Goal: Find specific page/section: Find specific page/section

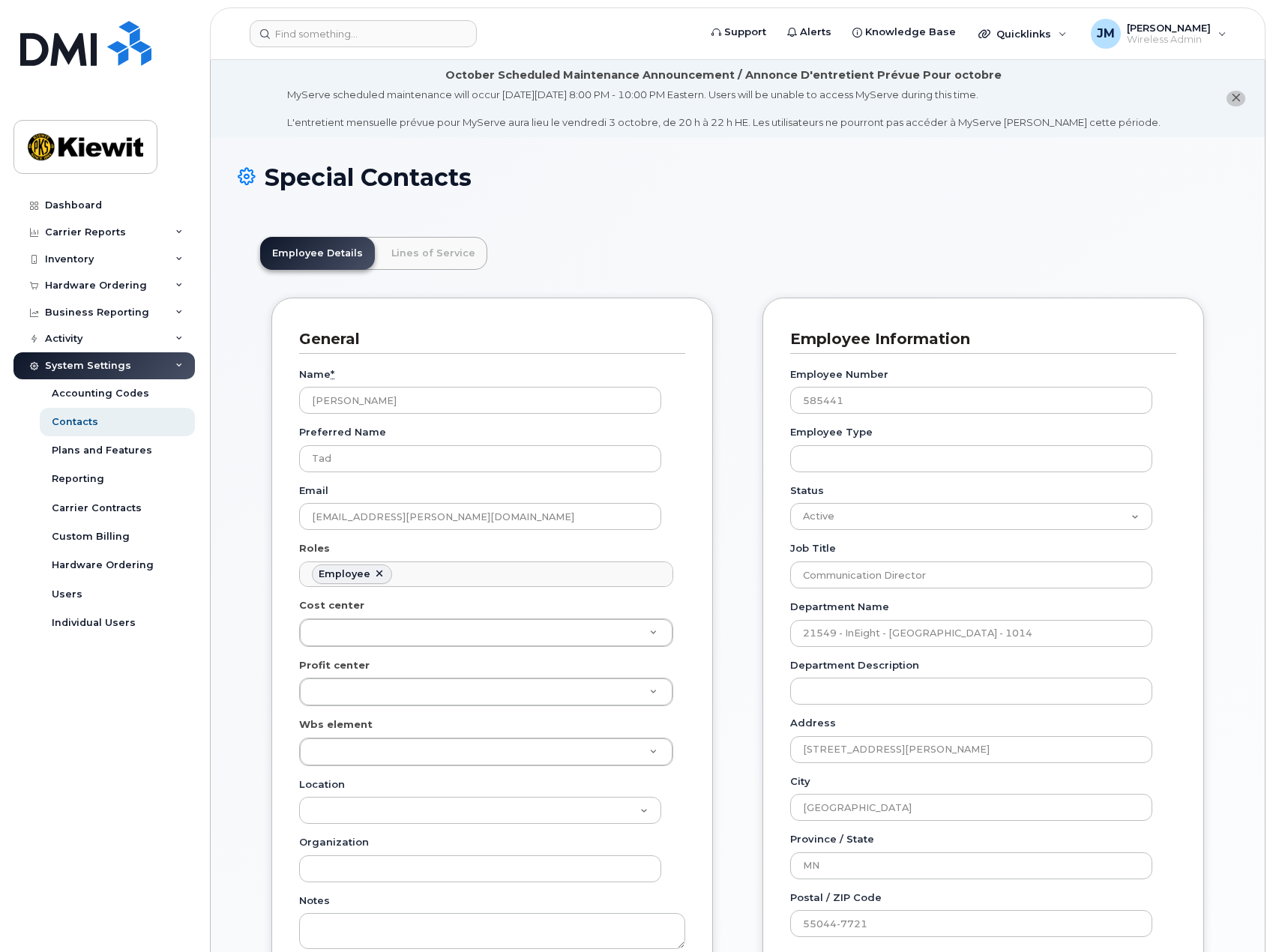
scroll to position [45, 0]
click at [391, 35] on input at bounding box center [362, 33] width 227 height 27
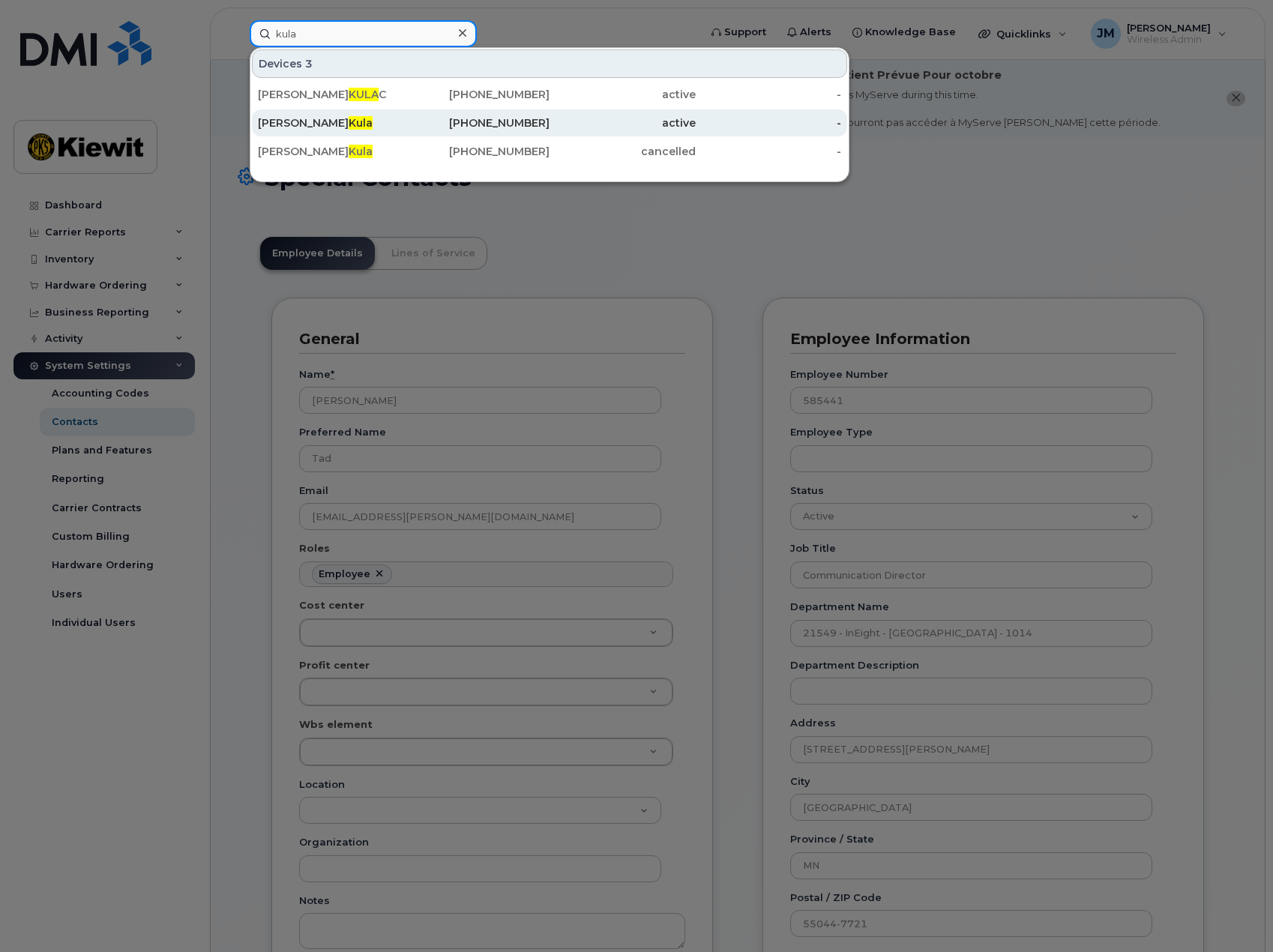
type input "kula"
click at [296, 130] on div "[PERSON_NAME]" at bounding box center [331, 122] width 146 height 15
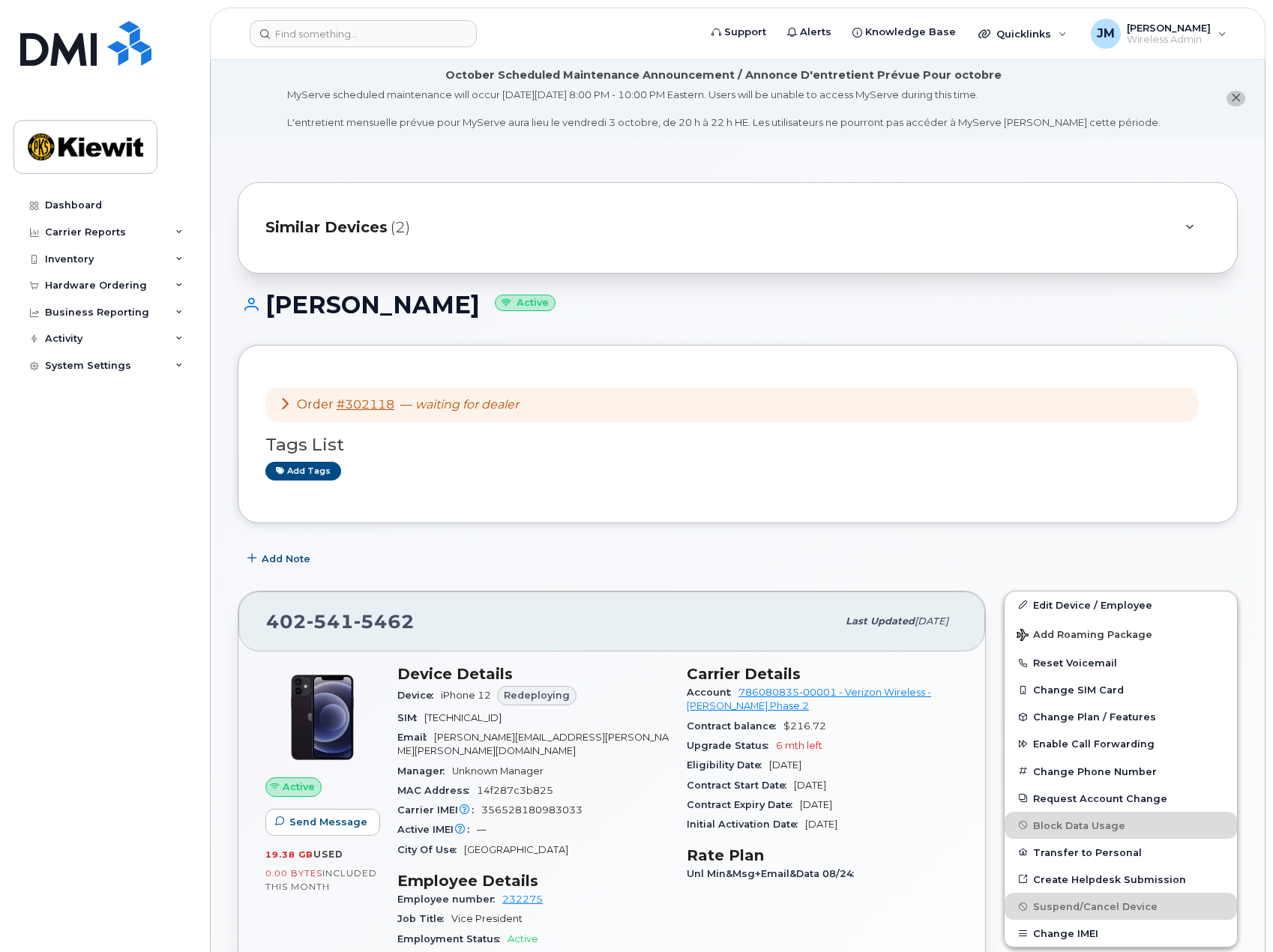
click at [178, 655] on div "Dashboard Carrier Reports Monthly Billing Data Daily Data Pooling Average Costi…" at bounding box center [106, 560] width 185 height 737
